Goal: Find contact information: Find contact information

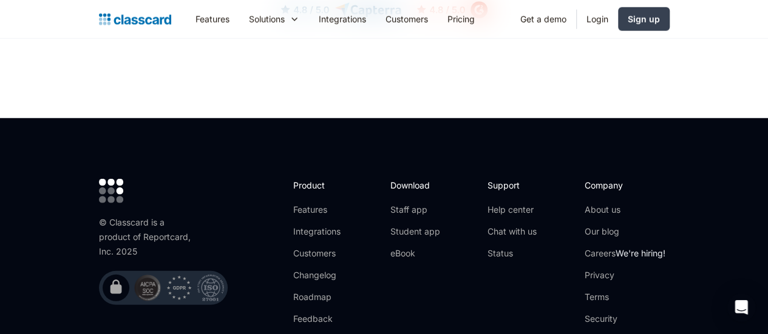
scroll to position [3941, 0]
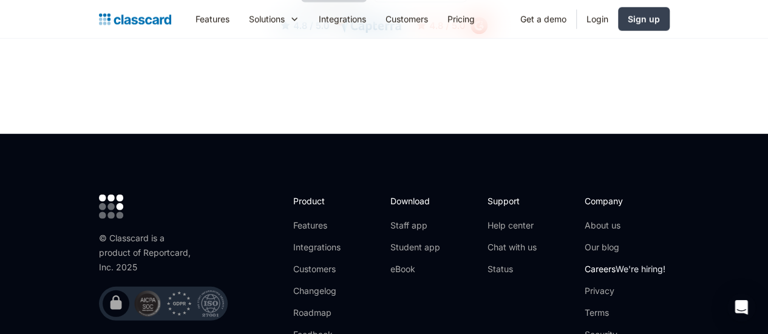
click at [648, 263] on link "Careers We're hiring!" at bounding box center [624, 269] width 81 height 12
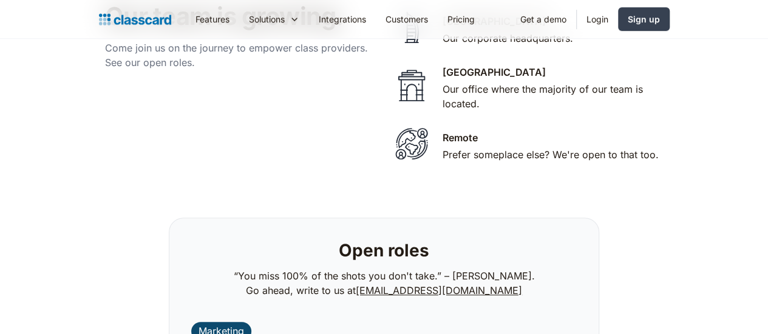
scroll to position [2601, 0]
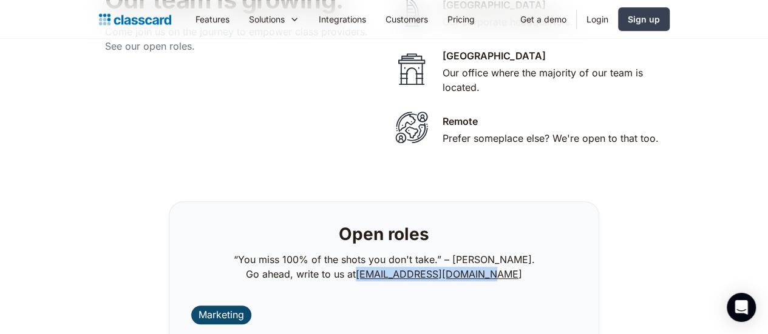
drag, startPoint x: 517, startPoint y: 155, endPoint x: 376, endPoint y: 158, distance: 141.5
click at [376, 252] on p "“You miss 100% of the shots you don't take.” – [PERSON_NAME]. Go ahead, write t…" at bounding box center [384, 266] width 301 height 29
copy link "[EMAIL_ADDRESS][DOMAIN_NAME]"
